Goal: Transaction & Acquisition: Purchase product/service

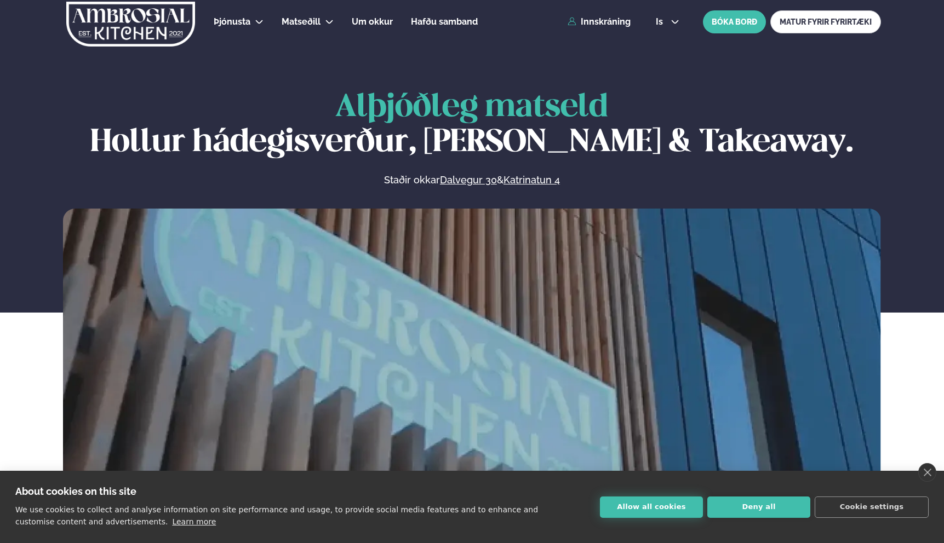
click at [660, 509] on button "Allow all cookies" at bounding box center [651, 507] width 103 height 21
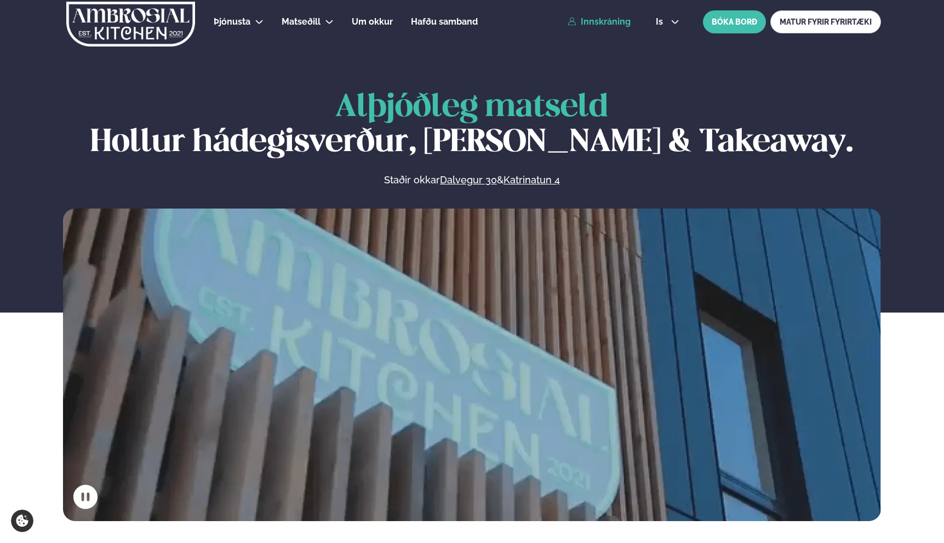
click at [611, 18] on link "Innskráning" at bounding box center [599, 22] width 63 height 10
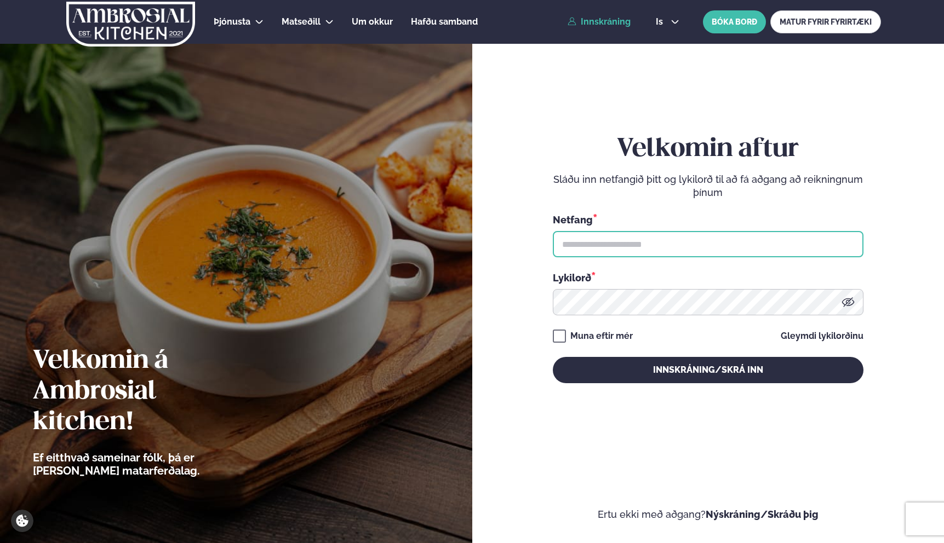
type input "**********"
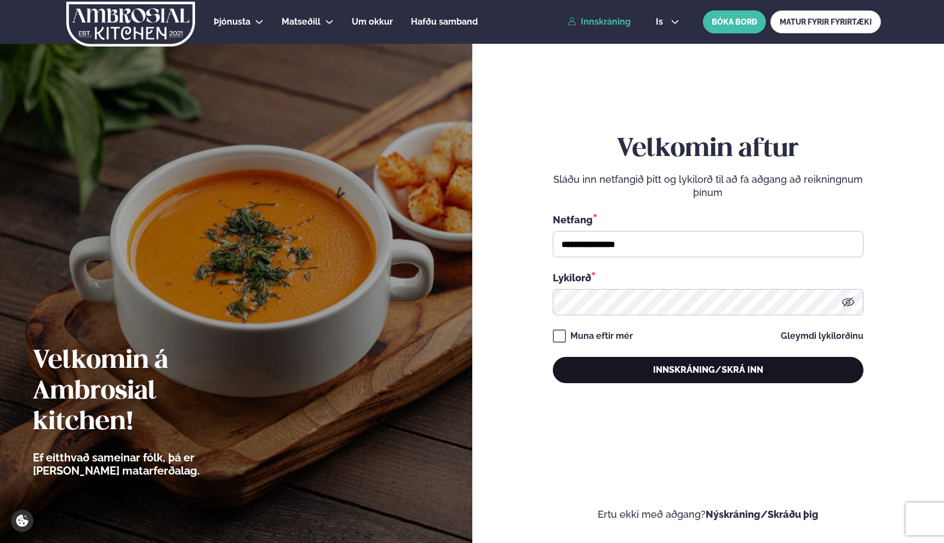
click at [600, 379] on button "Innskráning/Skrá inn" at bounding box center [708, 370] width 311 height 26
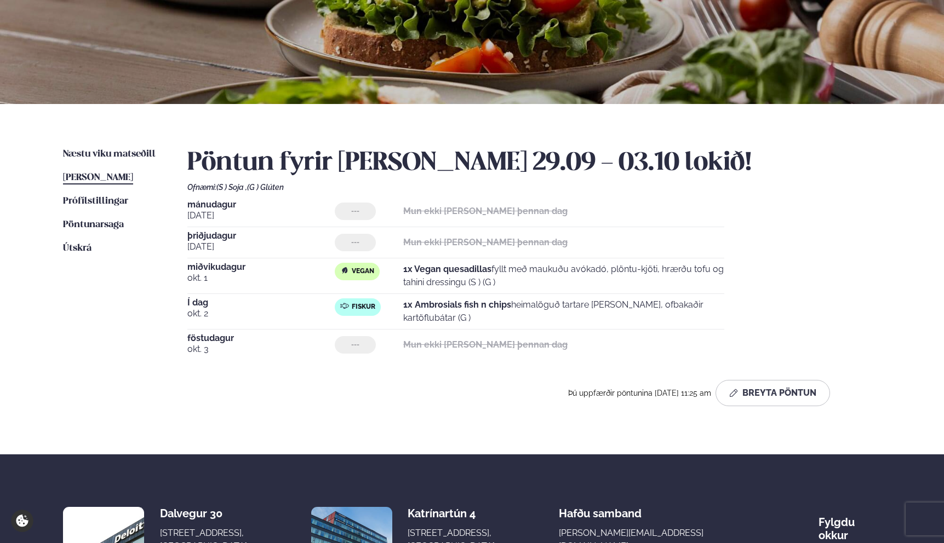
scroll to position [160, 0]
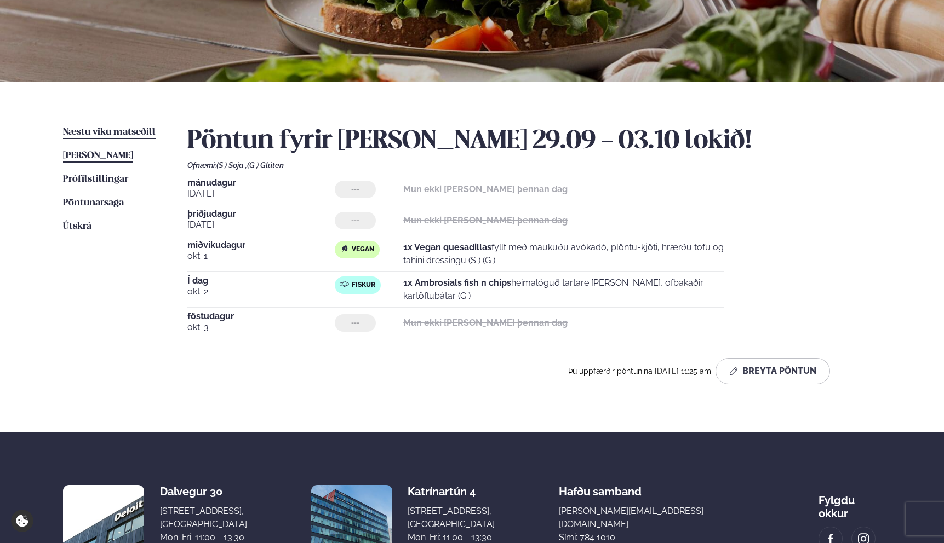
click at [123, 130] on span "Næstu viku matseðill" at bounding box center [109, 132] width 93 height 9
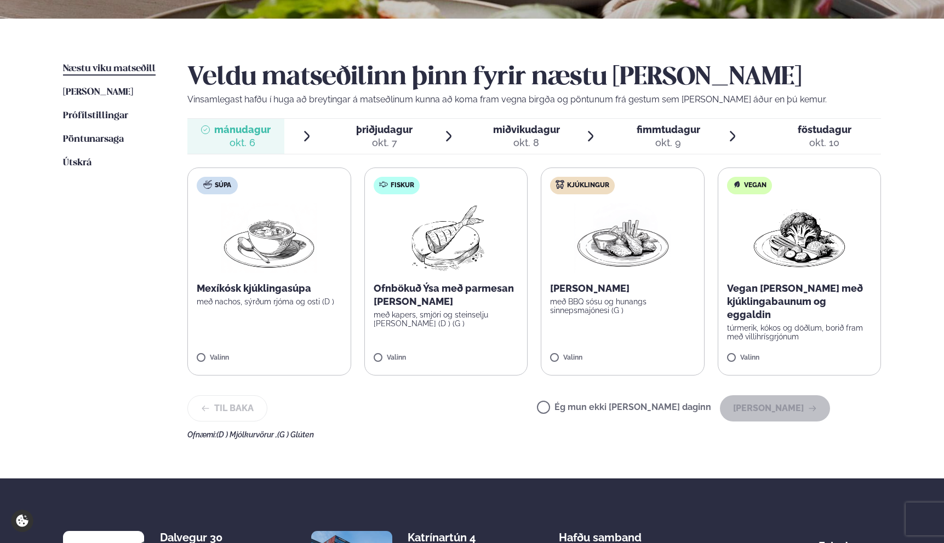
scroll to position [145, 0]
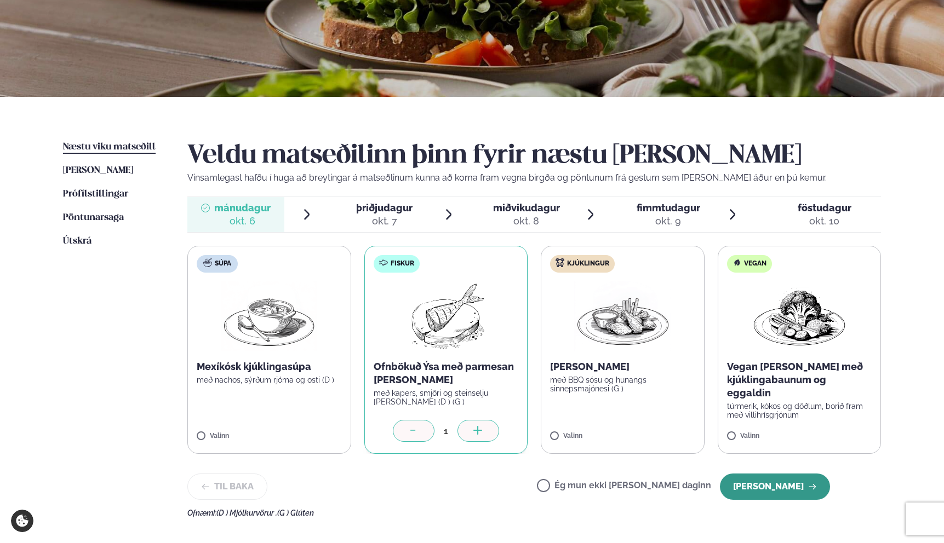
click at [774, 494] on button "[PERSON_NAME]" at bounding box center [775, 487] width 110 height 26
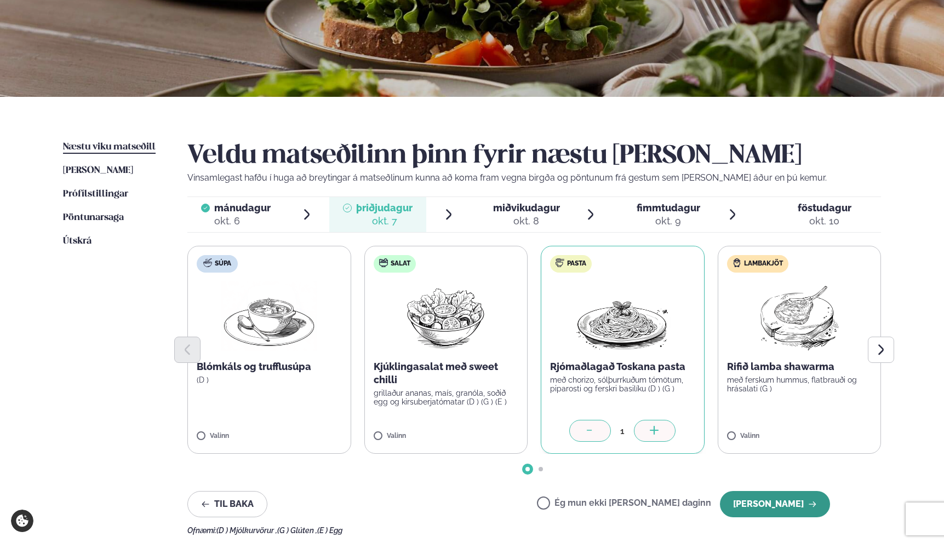
click at [789, 503] on button "[PERSON_NAME]" at bounding box center [775, 504] width 110 height 26
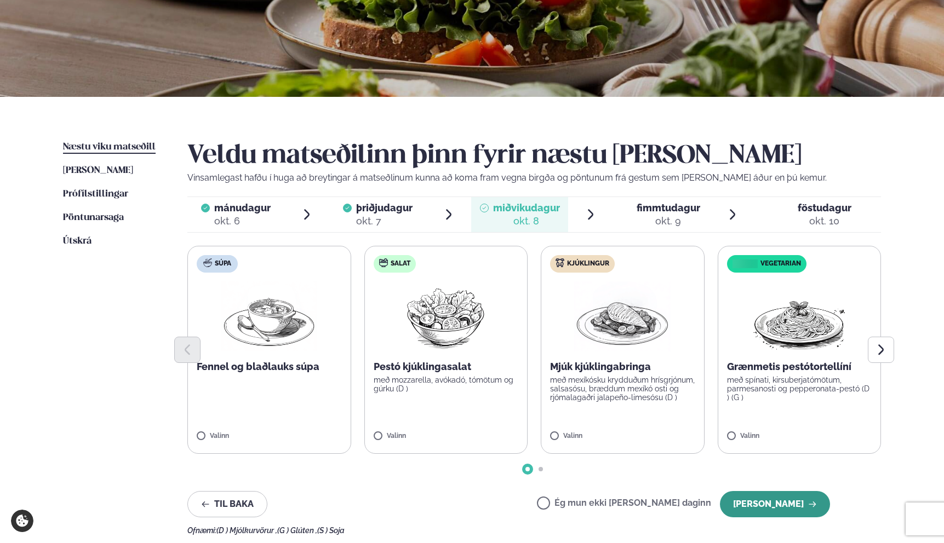
click at [793, 506] on button "[PERSON_NAME]" at bounding box center [775, 504] width 110 height 26
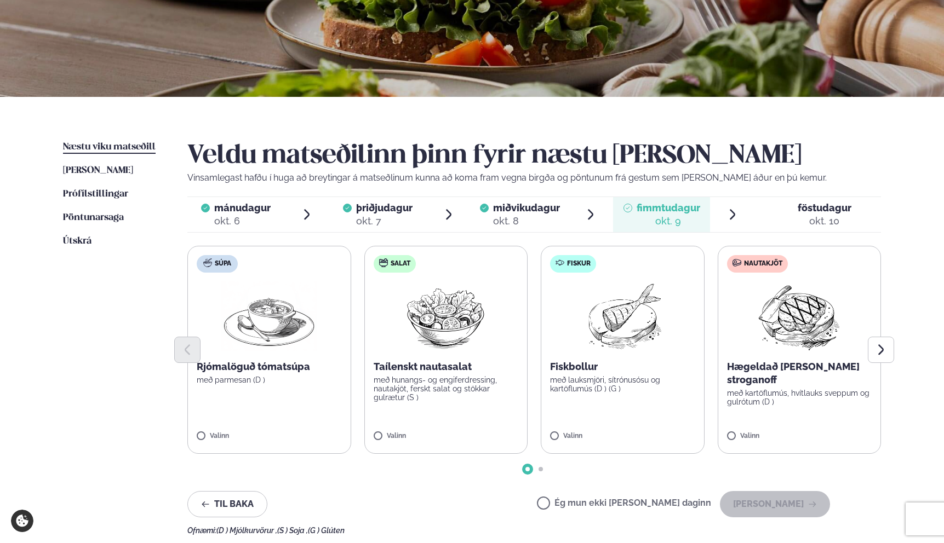
click at [624, 503] on label "Ég mun ekki [PERSON_NAME] daginn" at bounding box center [624, 505] width 174 height 12
click at [796, 499] on button "[PERSON_NAME]" at bounding box center [775, 504] width 110 height 26
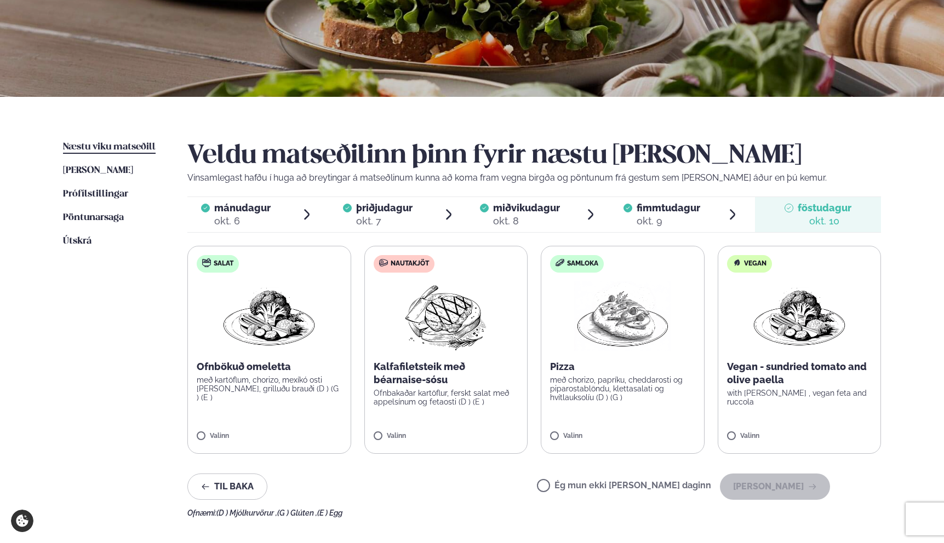
click at [618, 491] on label "Ég mun ekki [PERSON_NAME] daginn" at bounding box center [624, 488] width 174 height 12
click at [808, 488] on button "[PERSON_NAME]" at bounding box center [775, 487] width 110 height 26
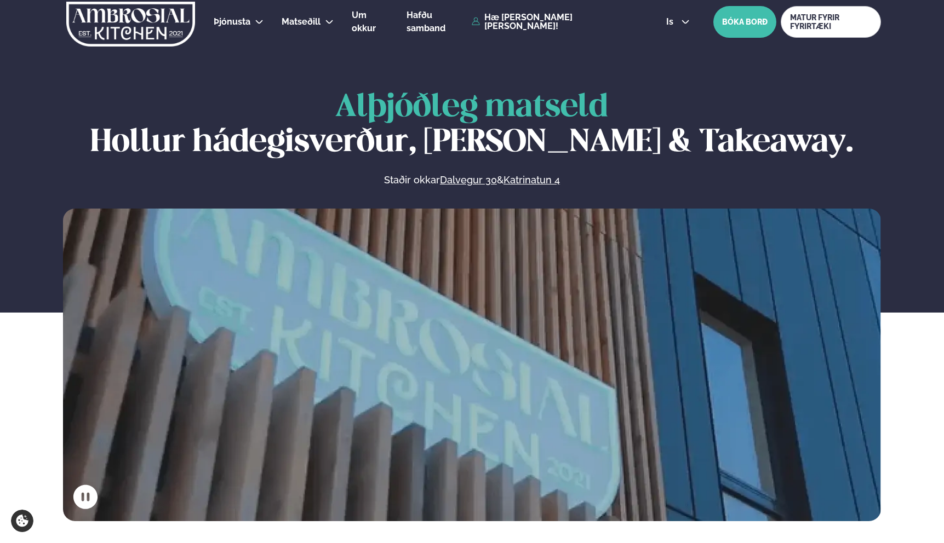
click at [574, 15] on div "Þjónusta Hádegismatur fyrir fyrirtæki Fyrirtækja veitingar Einkapartý Matseðill…" at bounding box center [472, 22] width 884 height 44
click at [573, 21] on link "Hæ [PERSON_NAME] [PERSON_NAME]!" at bounding box center [556, 22] width 169 height 18
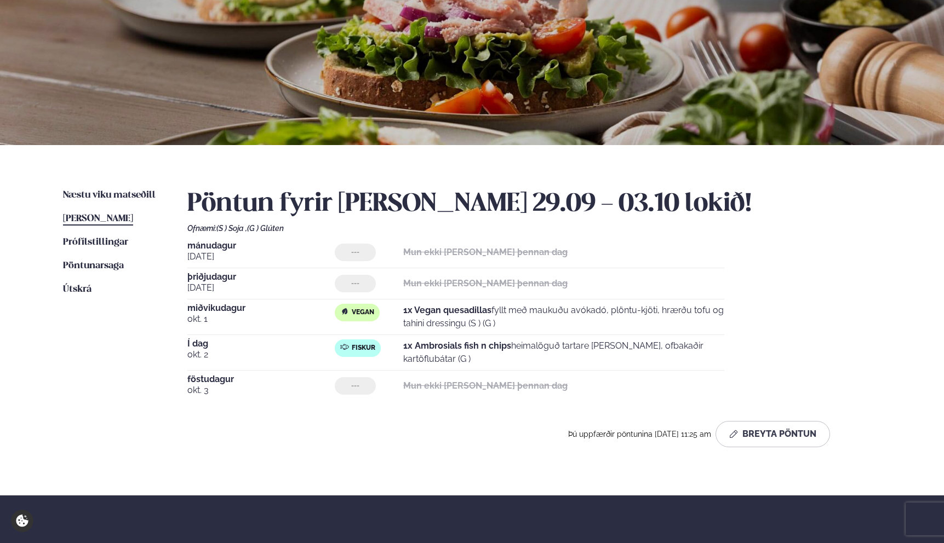
scroll to position [98, 0]
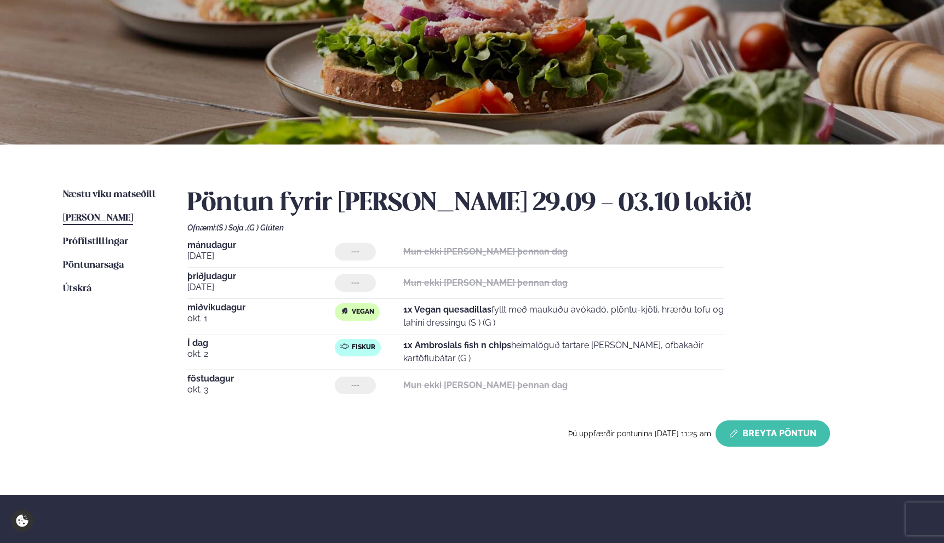
click at [781, 423] on button "Breyta Pöntun" at bounding box center [772, 434] width 115 height 26
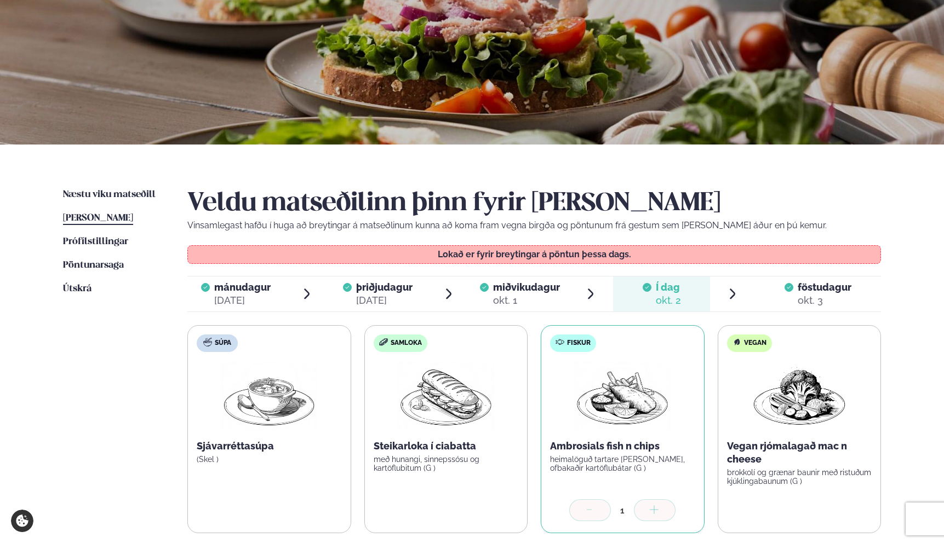
click at [805, 287] on span "föstudagur" at bounding box center [825, 288] width 54 height 12
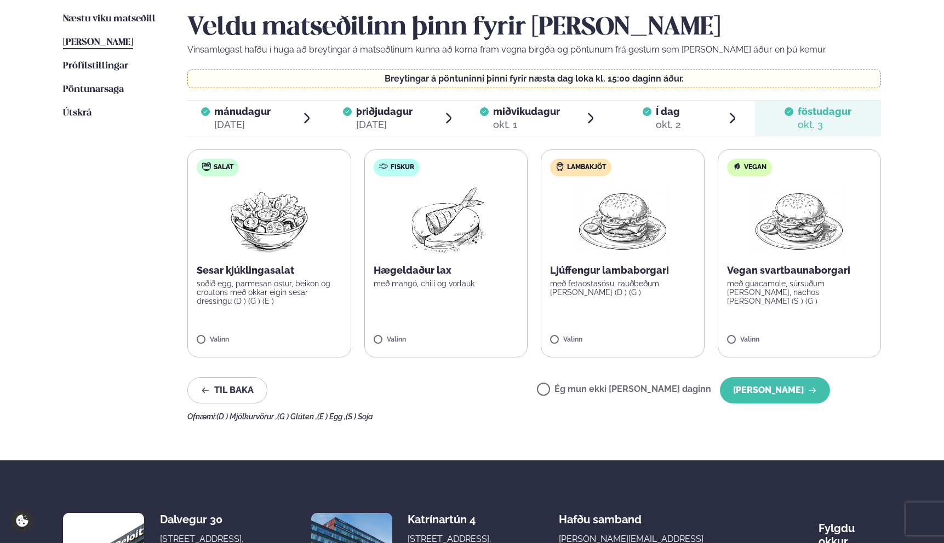
scroll to position [273, 0]
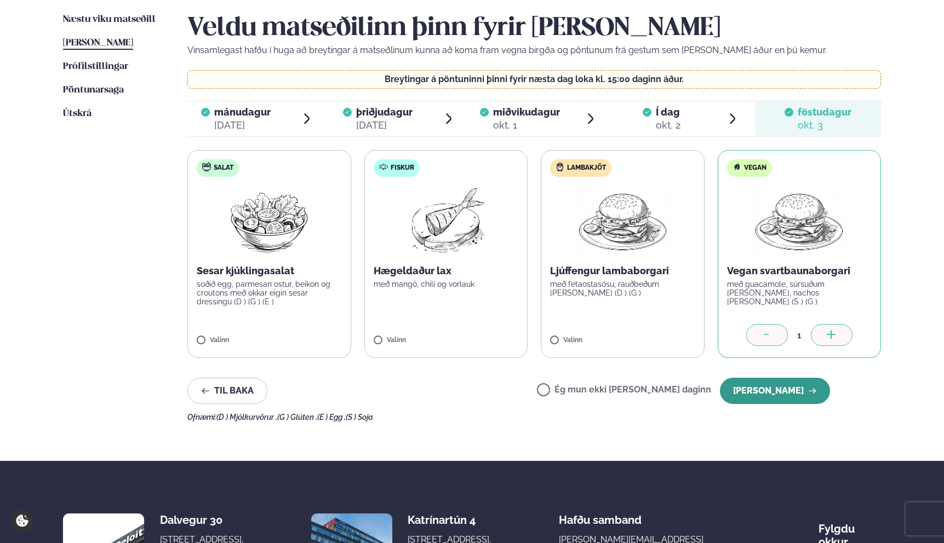
click at [788, 392] on button "[PERSON_NAME]" at bounding box center [775, 391] width 110 height 26
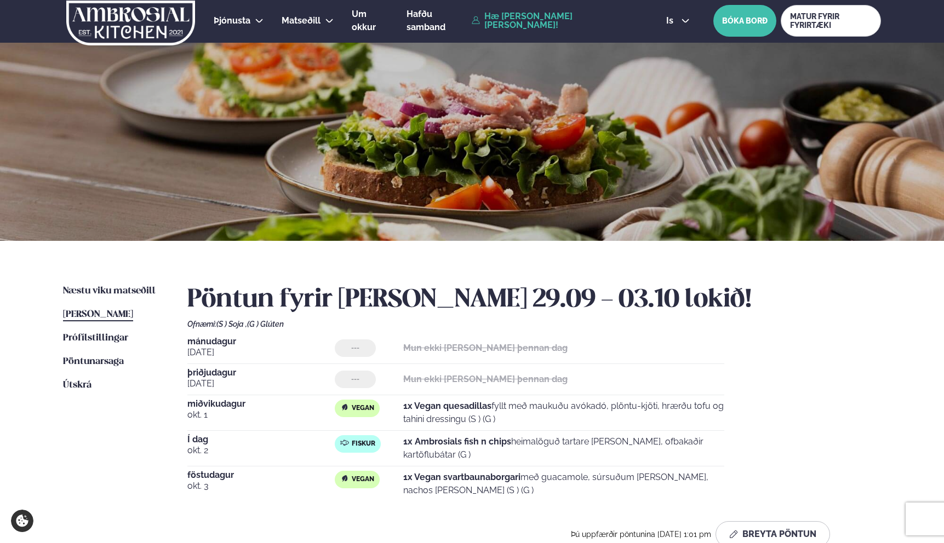
scroll to position [0, 0]
